Goal: Book appointment/travel/reservation

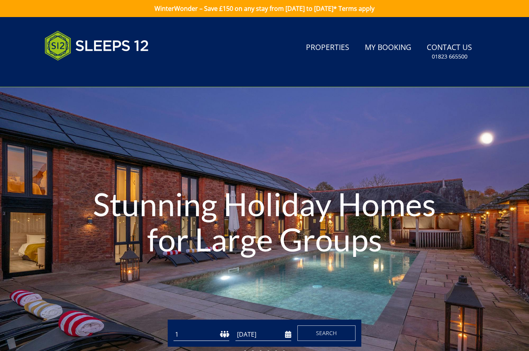
click at [256, 335] on input "[DATE]" at bounding box center [263, 334] width 56 height 13
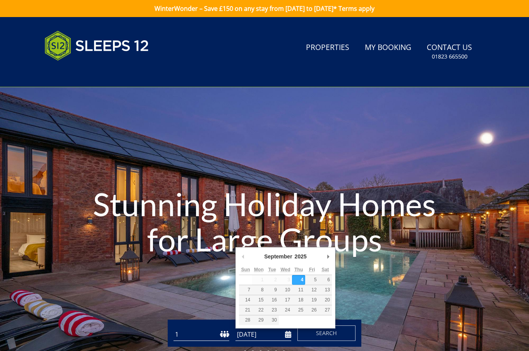
scroll to position [145, 0]
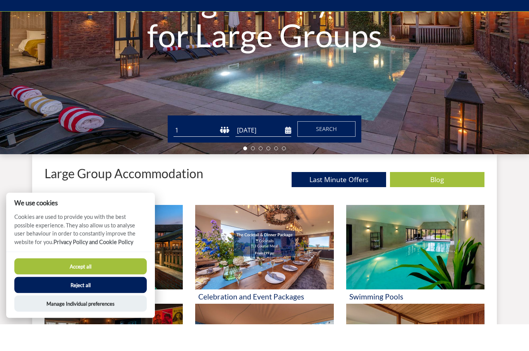
click at [269, 151] on input "[DATE]" at bounding box center [263, 157] width 56 height 13
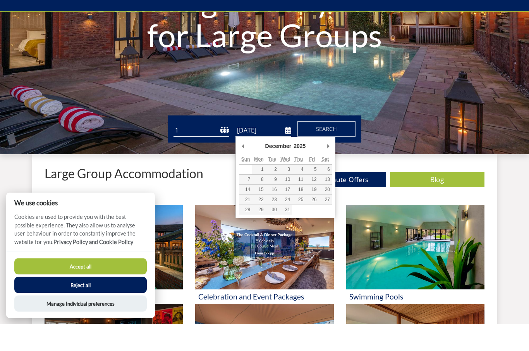
type input "[DATE]"
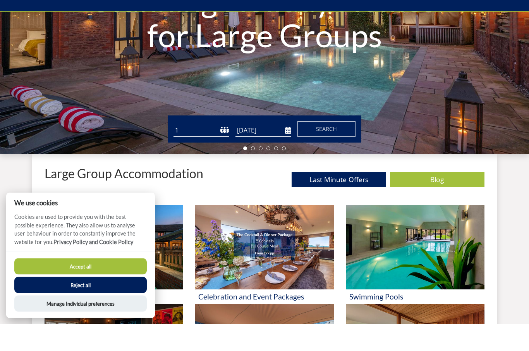
scroll to position [172, 0]
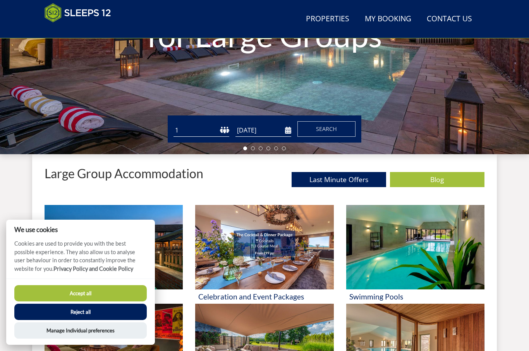
click at [197, 133] on select "1 2 3 4 5 6 7 8 9 10 11 12 13 14 15 16 17 18 19 20 21 22 23 24 25 26 27 28 29 3…" at bounding box center [201, 130] width 56 height 13
select select "13"
click at [119, 317] on button "Reject all" at bounding box center [80, 312] width 132 height 16
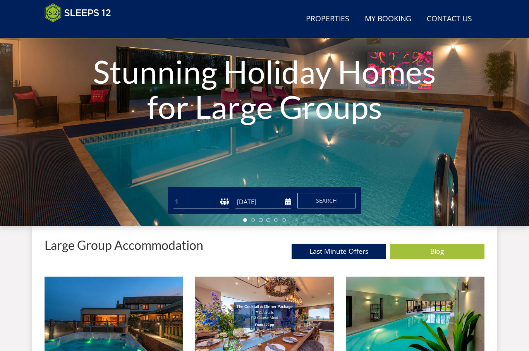
scroll to position [104, 0]
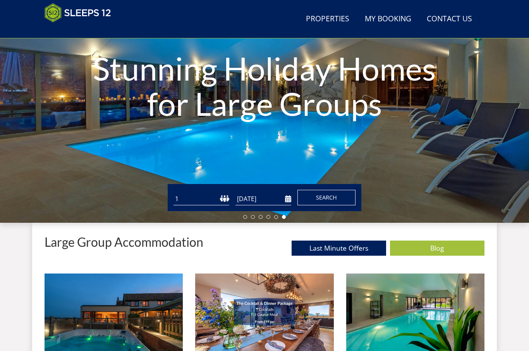
click at [339, 199] on button "Search" at bounding box center [326, 197] width 58 height 15
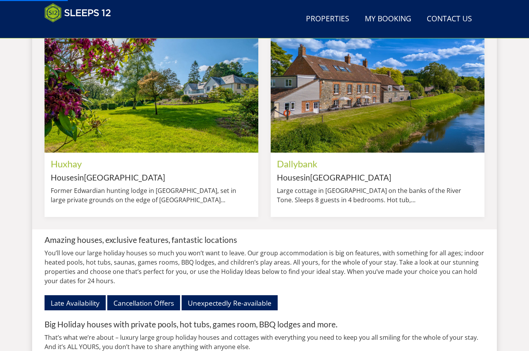
scroll to position [693, 0]
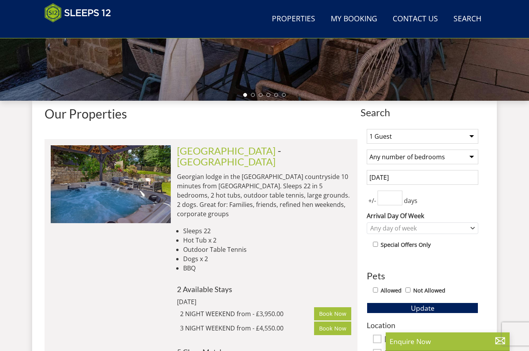
scroll to position [213, 0]
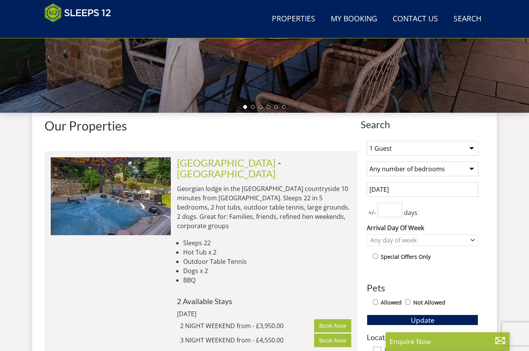
click at [424, 190] on input "[DATE]" at bounding box center [423, 189] width 112 height 15
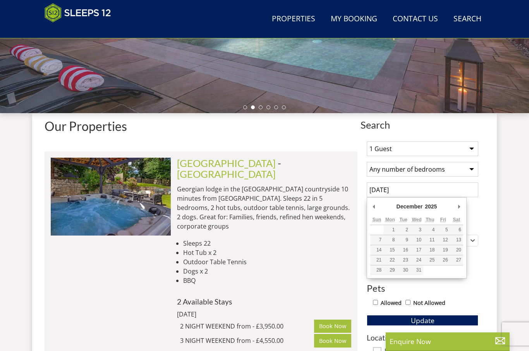
type input "[DATE]"
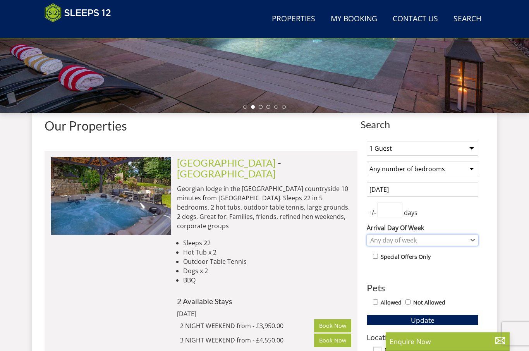
click at [417, 244] on div "Any day of week" at bounding box center [418, 240] width 100 height 9
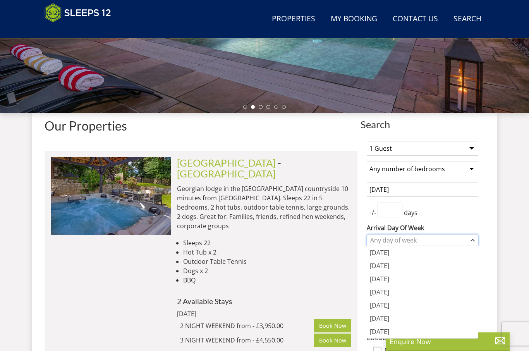
click at [418, 241] on div "Any day of week" at bounding box center [418, 240] width 100 height 9
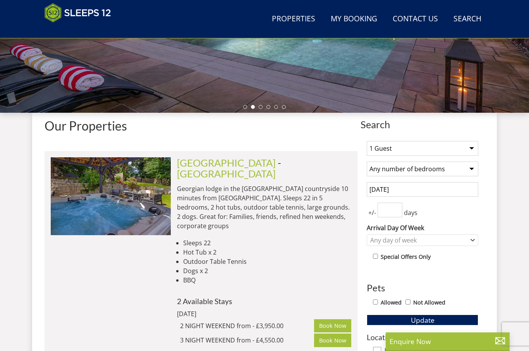
click at [399, 210] on input "number" at bounding box center [389, 209] width 25 height 15
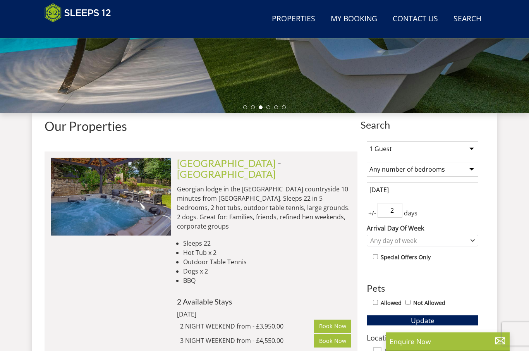
type input "2"
click at [469, 150] on select "1 Guest 2 Guests 3 Guests 4 Guests 5 Guests 6 Guests 7 Guests 8 Guests 9 Guests…" at bounding box center [423, 148] width 112 height 15
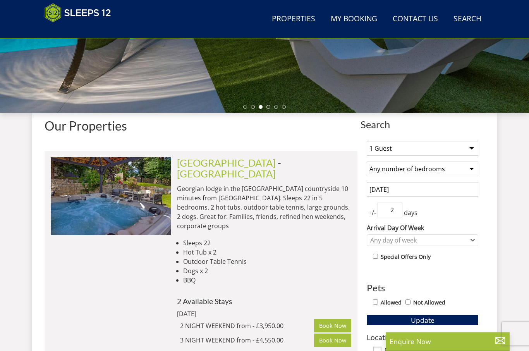
select select "13"
click at [465, 171] on select "Any number of bedrooms 3 Bedrooms 4 Bedrooms 5 Bedrooms 6 Bedrooms 7 Bedrooms 8…" at bounding box center [423, 168] width 112 height 15
select select "7"
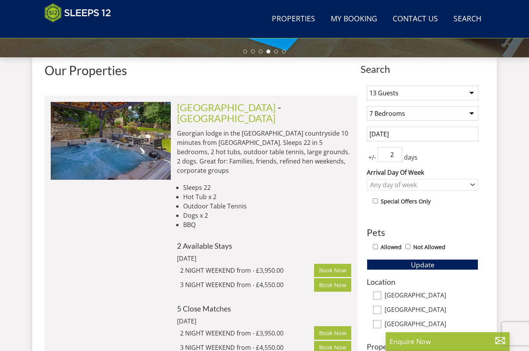
scroll to position [269, 0]
click at [378, 245] on input "Allowed" at bounding box center [375, 246] width 5 height 5
checkbox input "true"
click at [439, 268] on button "Update" at bounding box center [423, 264] width 112 height 11
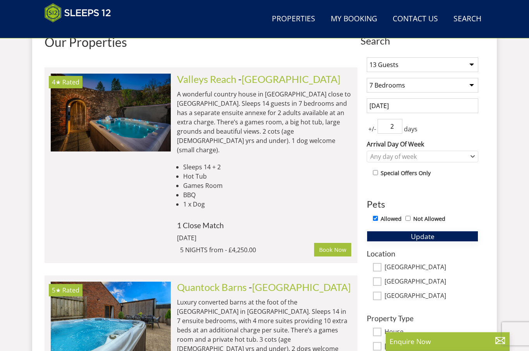
scroll to position [287, 0]
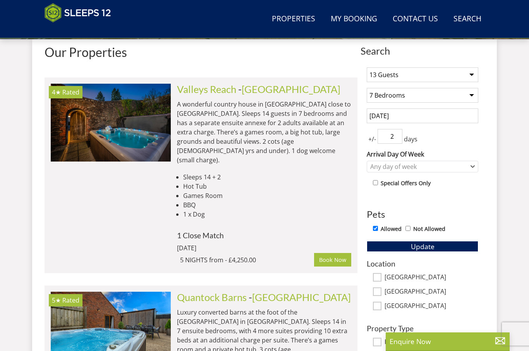
click at [396, 134] on input "2" at bounding box center [389, 136] width 25 height 15
click at [396, 137] on input "2" at bounding box center [389, 136] width 25 height 15
click at [438, 245] on button "Update" at bounding box center [423, 246] width 112 height 11
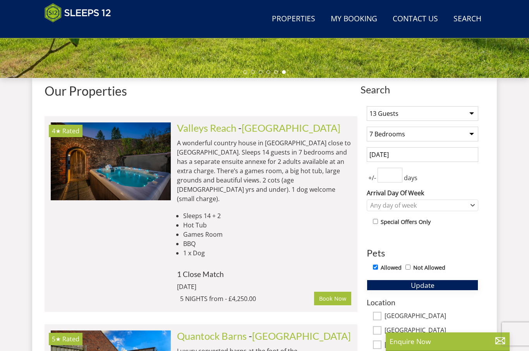
scroll to position [248, 0]
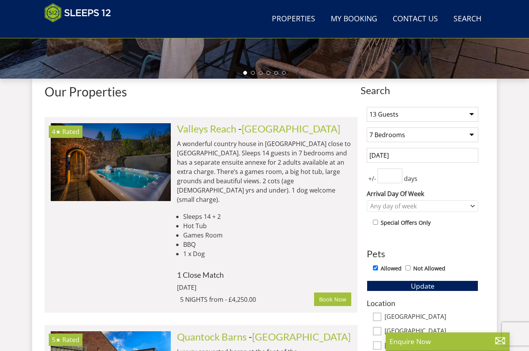
click at [231, 153] on p "A wonderful country house in Somerset close to Exmoor National Park. Sleeps 14 …" at bounding box center [264, 171] width 174 height 65
click at [276, 132] on link "[GEOGRAPHIC_DATA]" at bounding box center [291, 129] width 99 height 12
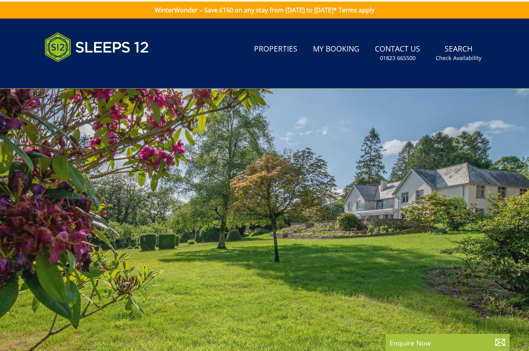
select select "13"
select select "7"
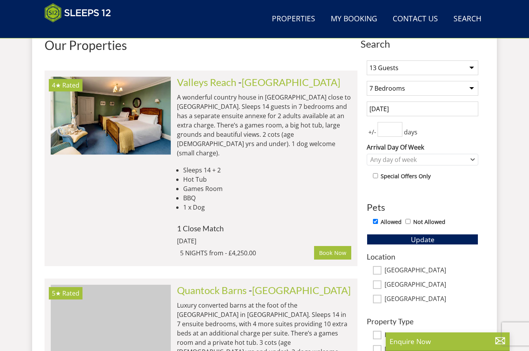
scroll to position [294, 0]
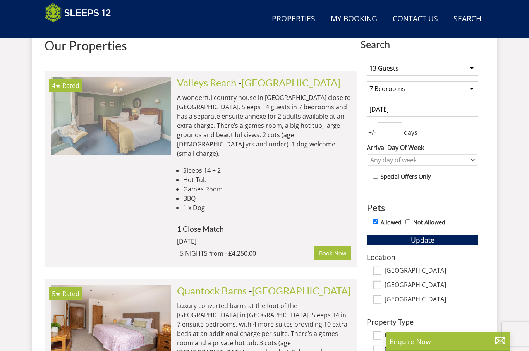
click at [136, 133] on img at bounding box center [111, 115] width 120 height 77
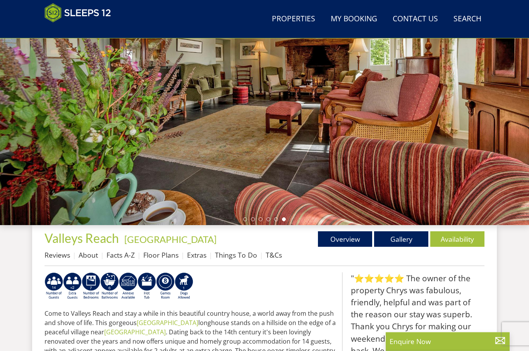
scroll to position [101, 0]
click at [407, 235] on link "Gallery" at bounding box center [401, 238] width 54 height 15
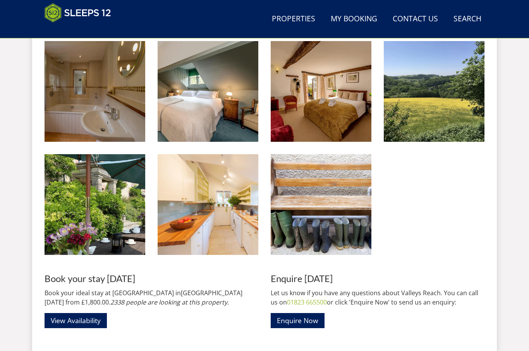
scroll to position [1011, 0]
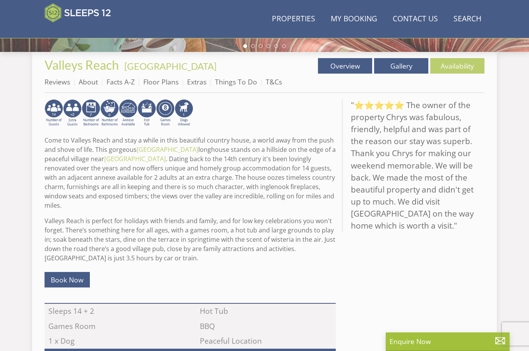
scroll to position [268, 0]
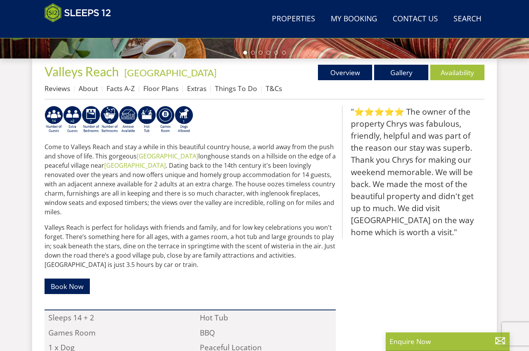
scroll to position [294, 0]
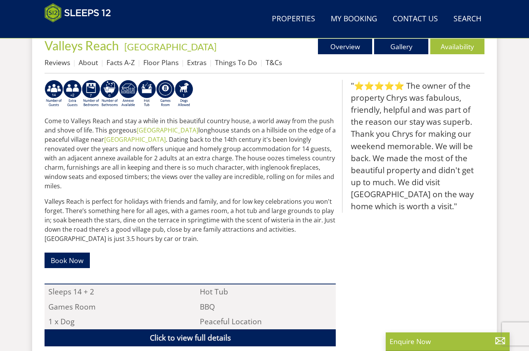
select select "13"
select select "7"
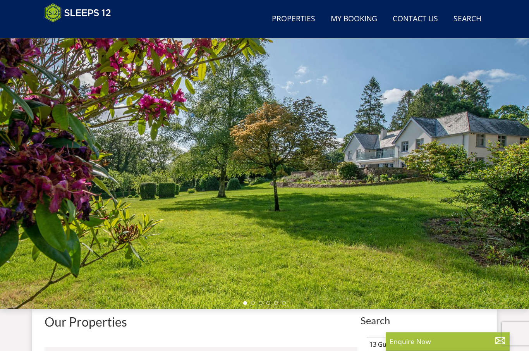
scroll to position [0, 0]
